Goal: Information Seeking & Learning: Find specific page/section

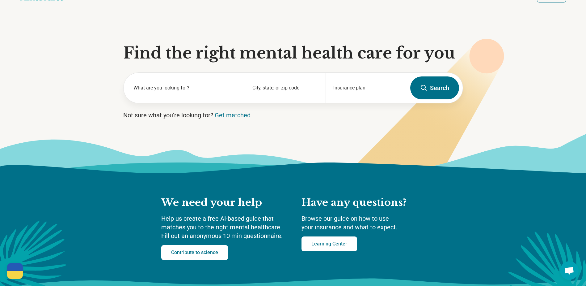
scroll to position [31, 0]
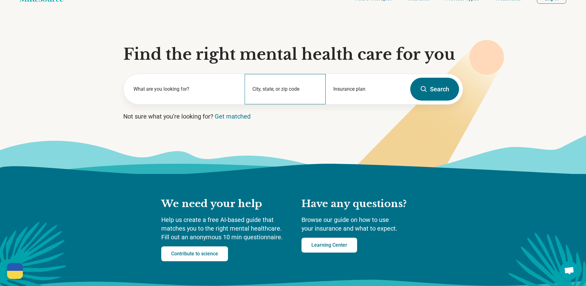
click at [292, 89] on div "City, state, or zip code" at bounding box center [285, 89] width 81 height 30
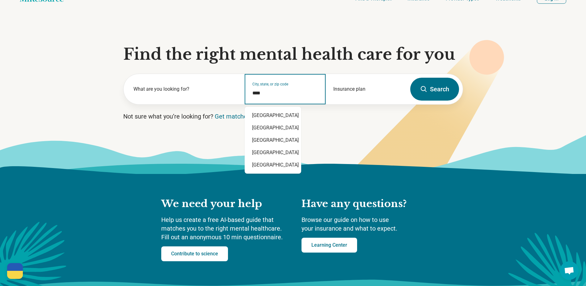
type input "*****"
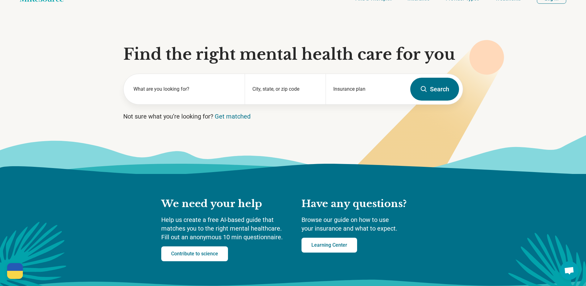
click at [445, 89] on button "Search" at bounding box center [435, 89] width 49 height 23
click at [287, 90] on input "City, state, or zip code" at bounding box center [286, 92] width 66 height 7
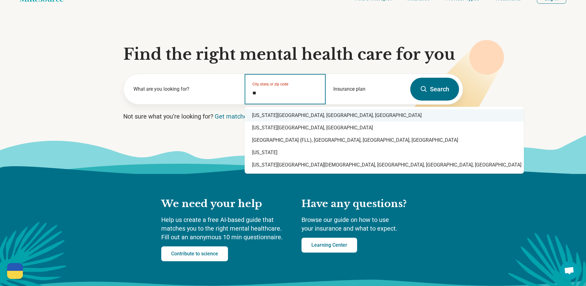
type input "*"
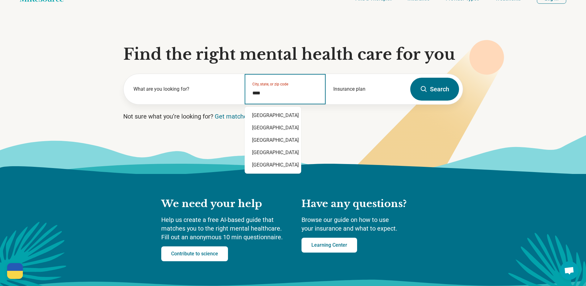
type input "*****"
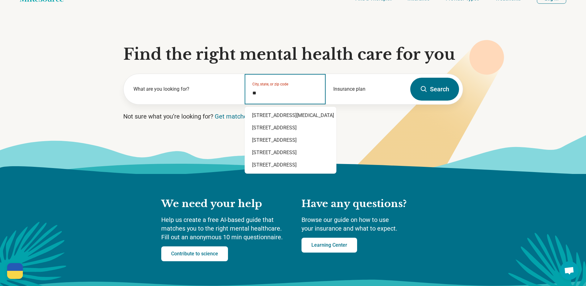
type input "*"
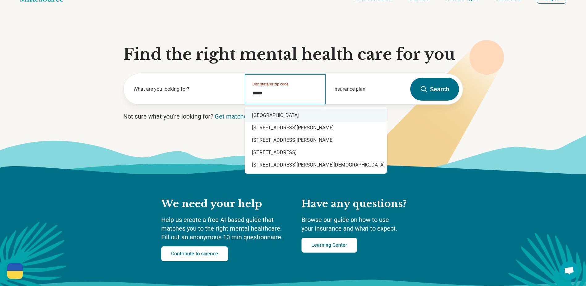
click at [282, 120] on div "[GEOGRAPHIC_DATA]" at bounding box center [316, 115] width 143 height 12
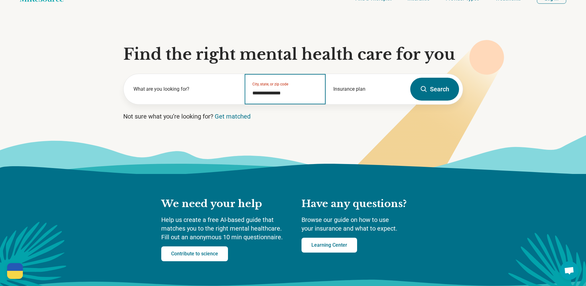
type input "**********"
click at [444, 87] on button "Search" at bounding box center [435, 89] width 49 height 23
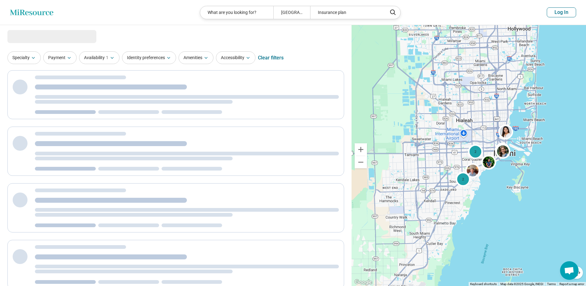
select select "***"
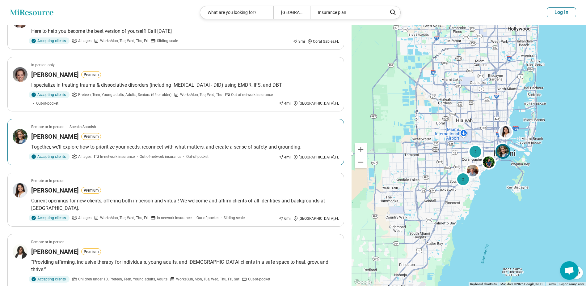
scroll to position [433, 0]
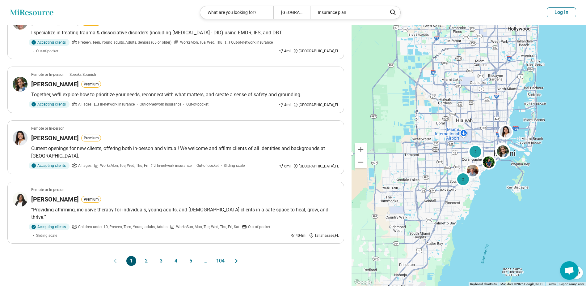
click at [145, 256] on button "2" at bounding box center [146, 261] width 10 height 10
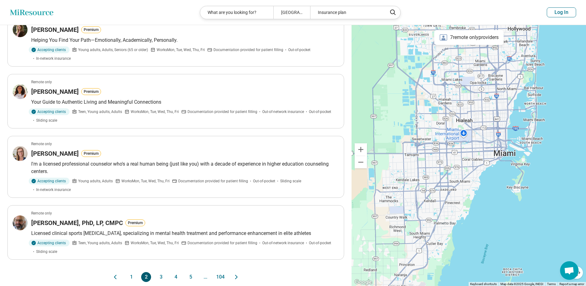
click at [160, 272] on button "3" at bounding box center [161, 277] width 10 height 10
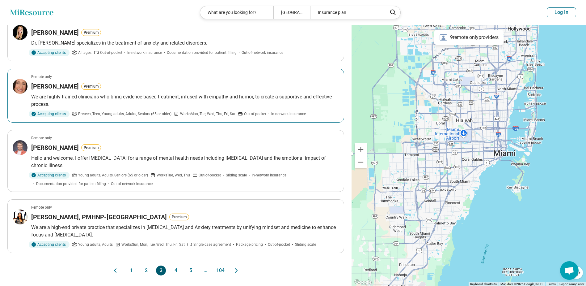
scroll to position [464, 0]
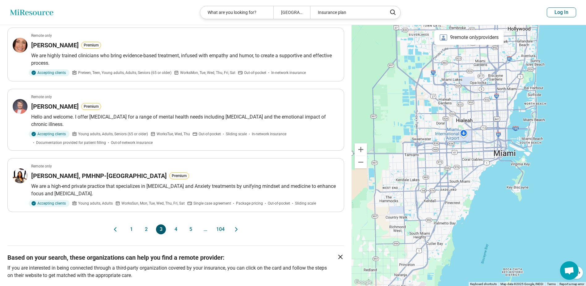
click at [175, 228] on button "4" at bounding box center [176, 229] width 10 height 10
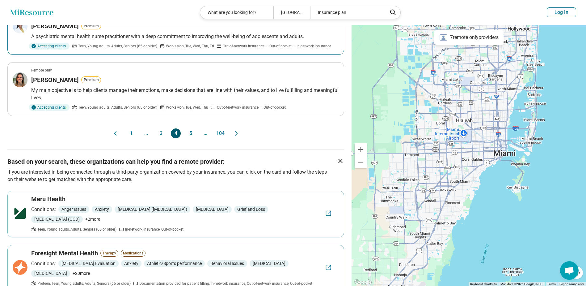
scroll to position [556, 0]
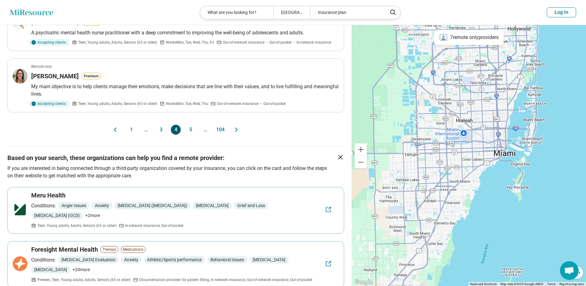
click at [188, 125] on button "5" at bounding box center [191, 130] width 10 height 10
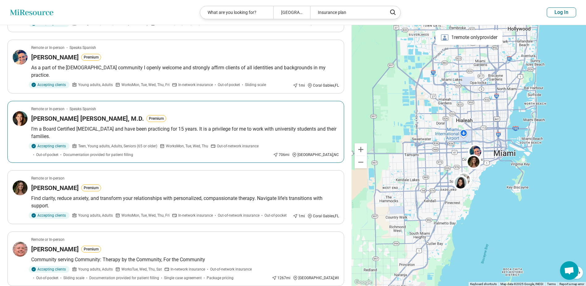
scroll to position [464, 0]
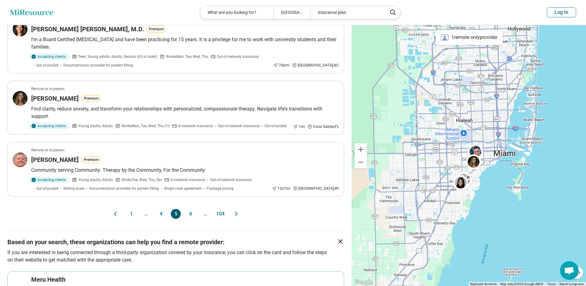
click at [191, 219] on button "6" at bounding box center [191, 214] width 10 height 10
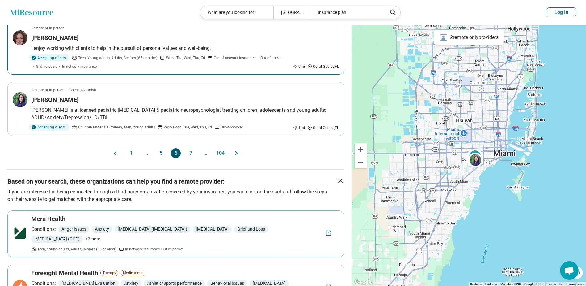
scroll to position [526, 0]
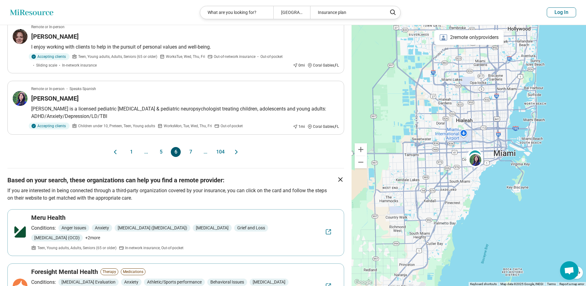
click at [224, 152] on button "104" at bounding box center [220, 152] width 10 height 10
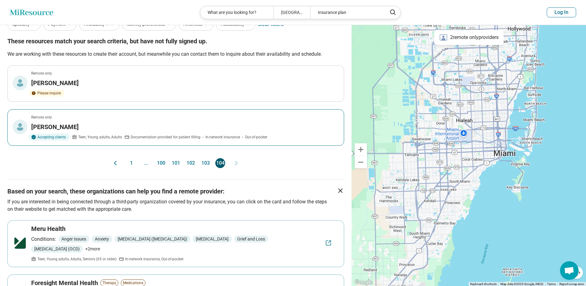
scroll to position [0, 0]
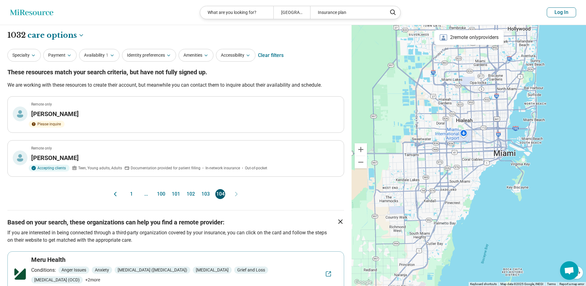
click at [565, 14] on button "Log In" at bounding box center [561, 12] width 29 height 10
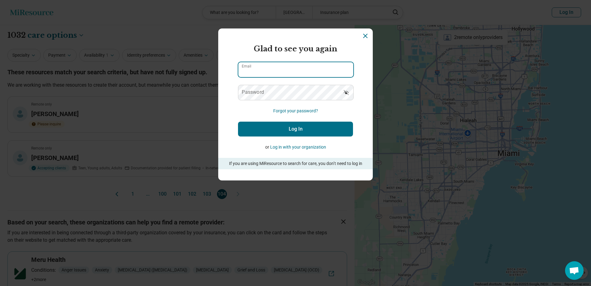
click at [292, 73] on input "Email" at bounding box center [295, 69] width 115 height 15
type input "**********"
click at [301, 130] on button "Log In" at bounding box center [295, 128] width 115 height 15
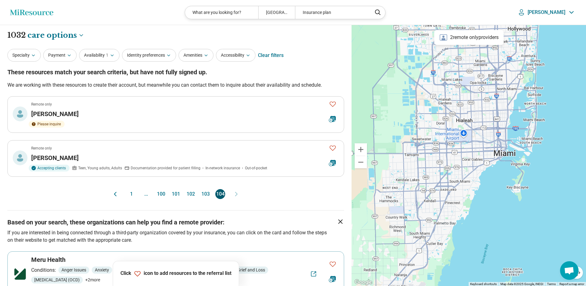
click at [560, 9] on div "[PERSON_NAME]" at bounding box center [546, 12] width 59 height 9
click at [544, 31] on link "My Dashboard" at bounding box center [555, 31] width 42 height 16
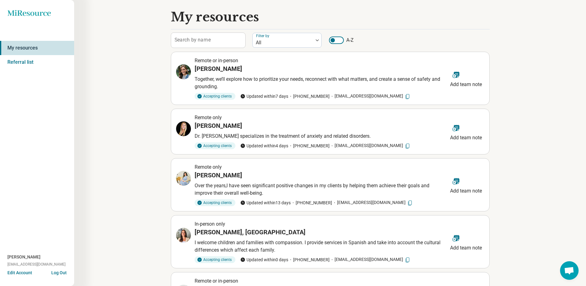
click at [205, 40] on label "Search by name" at bounding box center [193, 39] width 36 height 5
click at [205, 40] on input "Search by name" at bounding box center [208, 40] width 74 height 15
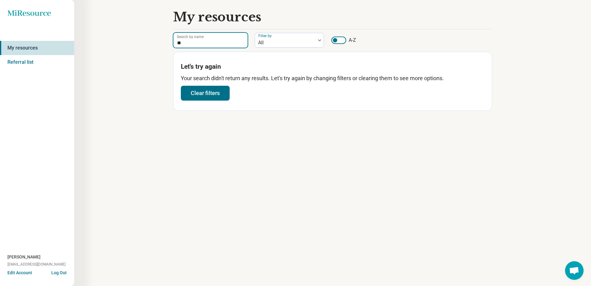
type input "*"
